Goal: Task Accomplishment & Management: Complete application form

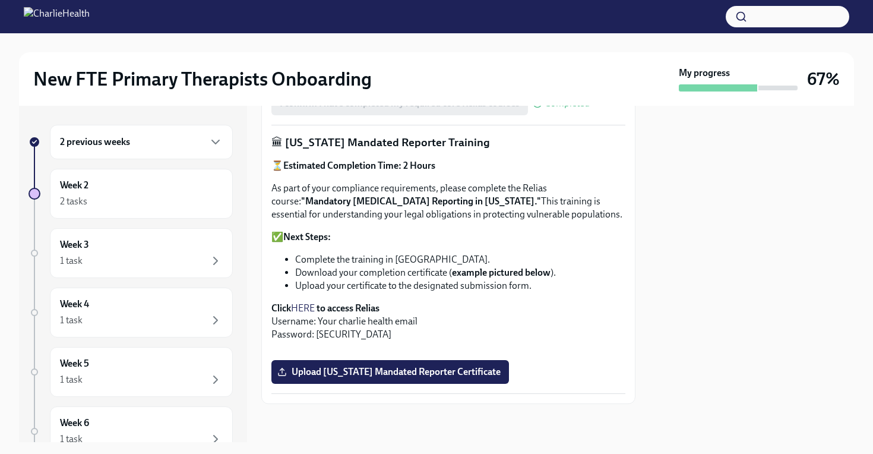
click at [489, 279] on li "Upload your certificate to the designated submission form." at bounding box center [460, 285] width 330 height 13
click at [463, 373] on span "Upload [US_STATE] Mandated Reporter Certificate" at bounding box center [390, 372] width 221 height 12
click at [0, 0] on input "Upload [US_STATE] Mandated Reporter Certificate" at bounding box center [0, 0] width 0 height 0
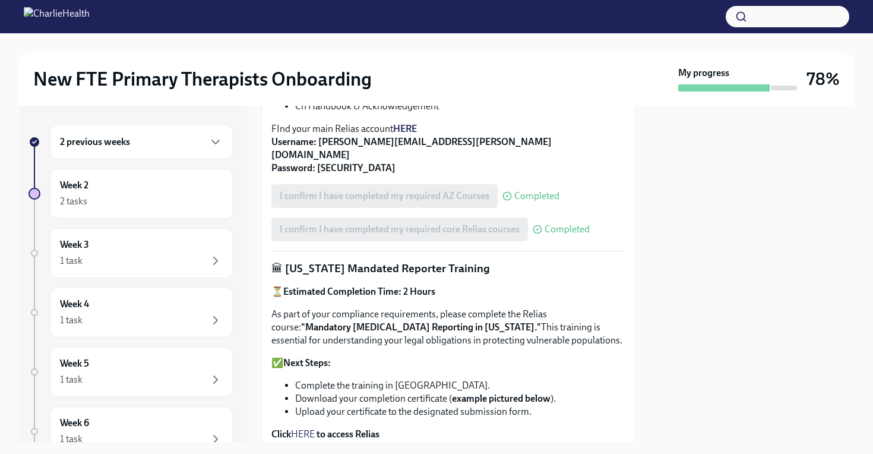
scroll to position [0, 0]
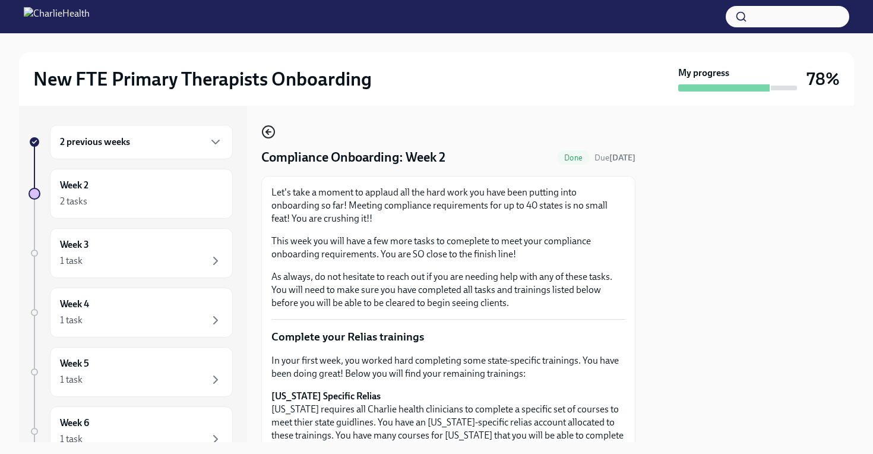
click at [263, 128] on icon "button" at bounding box center [268, 132] width 14 height 14
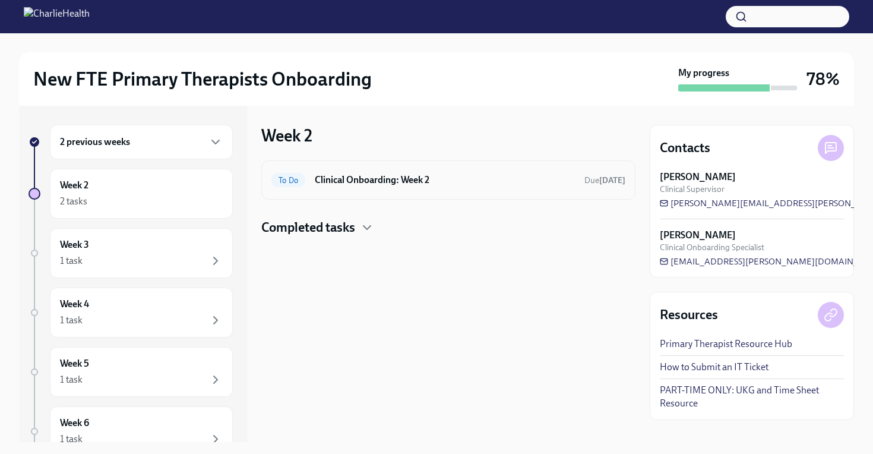
click at [452, 185] on h6 "Clinical Onboarding: Week 2" at bounding box center [445, 179] width 260 height 13
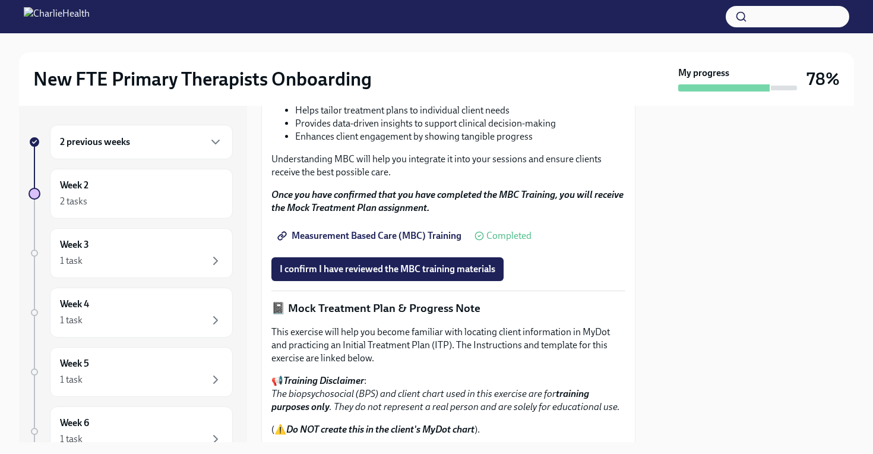
scroll to position [681, 0]
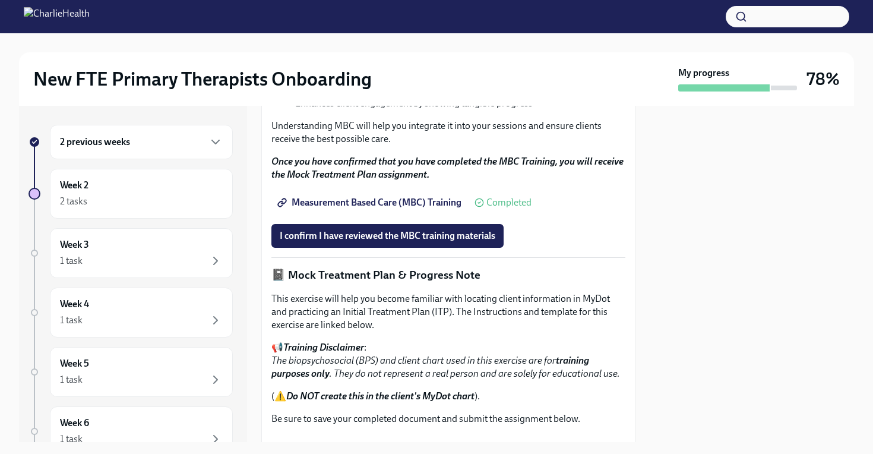
click at [435, 209] on span "Measurement Based Care (MBC) Training" at bounding box center [371, 203] width 182 height 12
